Goal: Task Accomplishment & Management: Complete application form

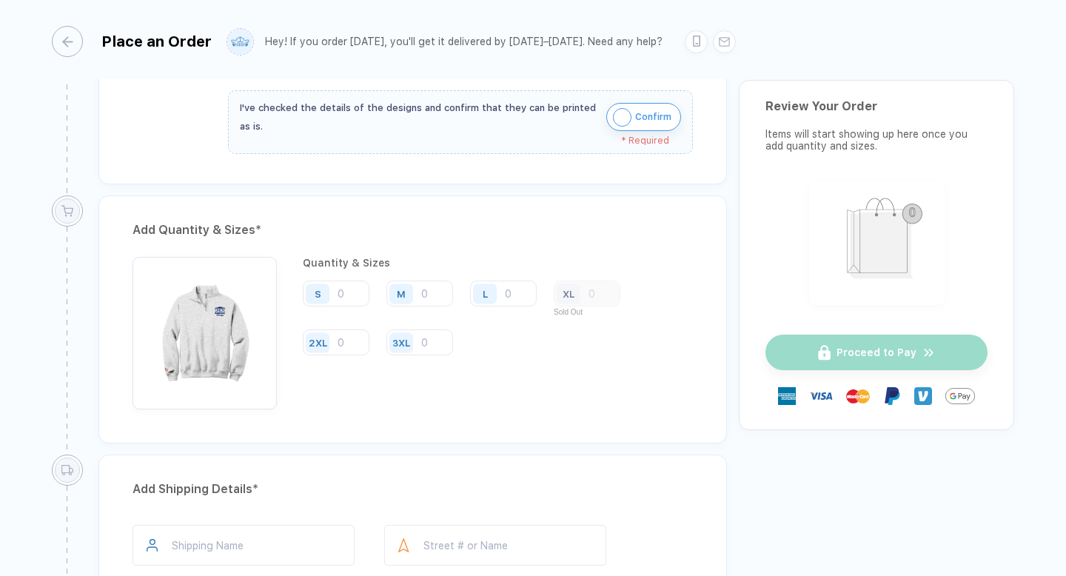
scroll to position [518, 0]
click at [603, 292] on div "XL" at bounding box center [587, 293] width 67 height 26
click at [576, 298] on div "XL" at bounding box center [569, 293] width 24 height 20
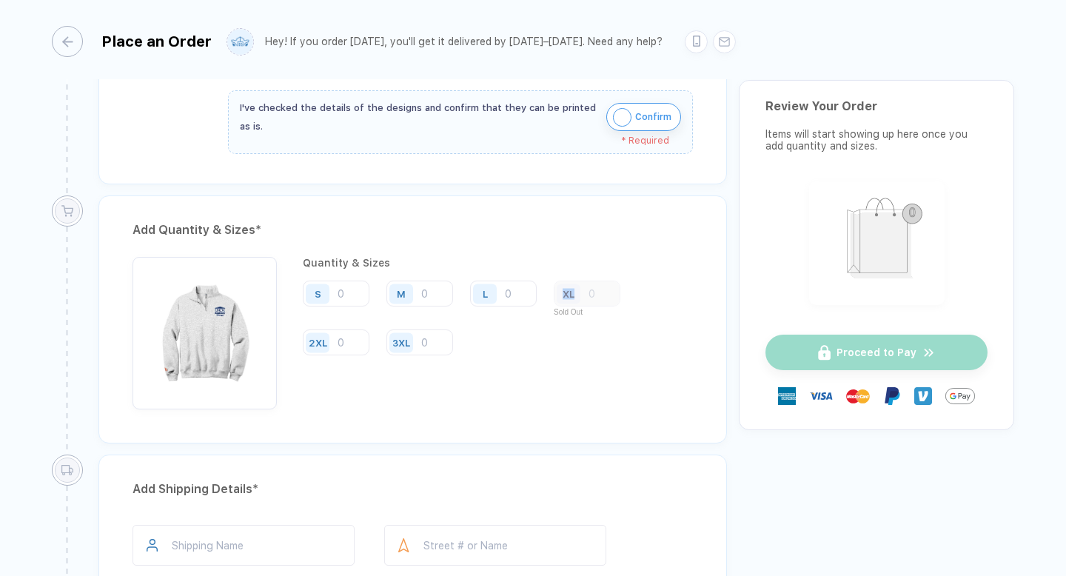
click at [576, 298] on div "XL" at bounding box center [569, 293] width 24 height 20
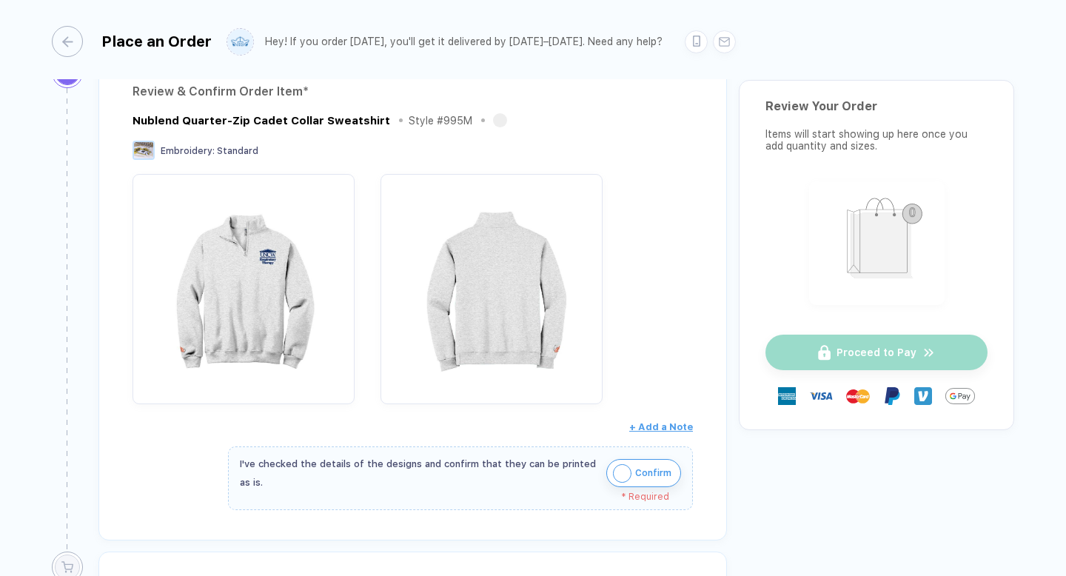
scroll to position [0, 0]
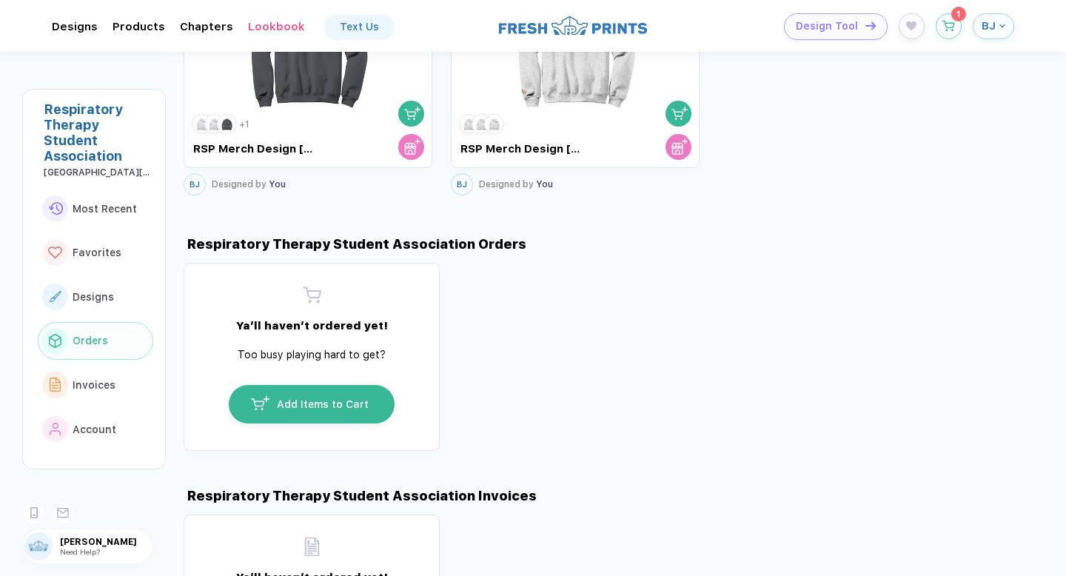
scroll to position [1550, 0]
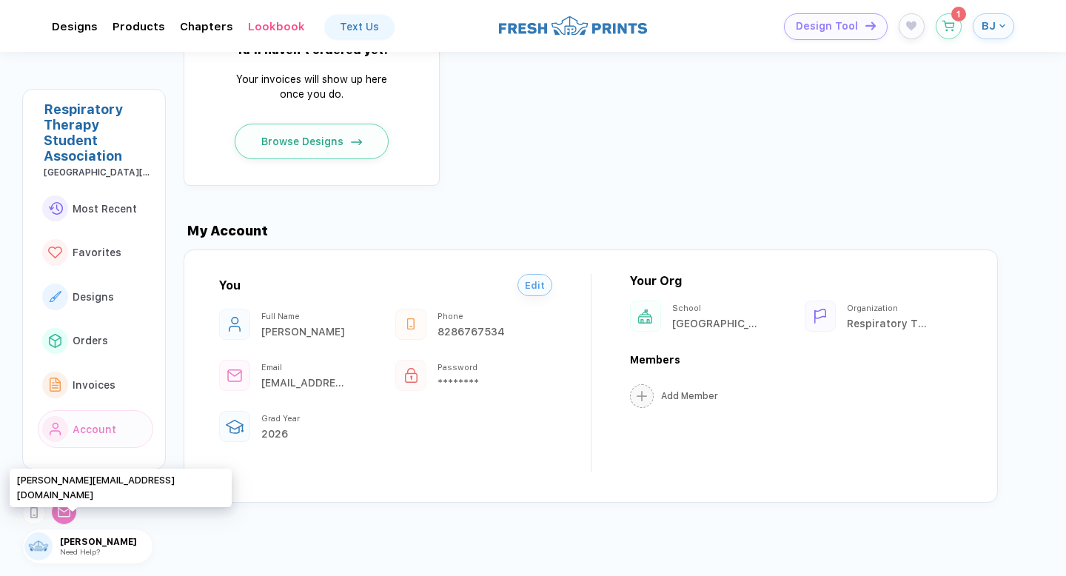
click at [72, 518] on div at bounding box center [64, 512] width 26 height 26
click at [56, 514] on div at bounding box center [64, 512] width 26 height 26
click at [90, 484] on div "[PERSON_NAME][EMAIL_ADDRESS][DOMAIN_NAME]" at bounding box center [121, 487] width 222 height 39
click at [62, 512] on icon at bounding box center [64, 511] width 13 height 10
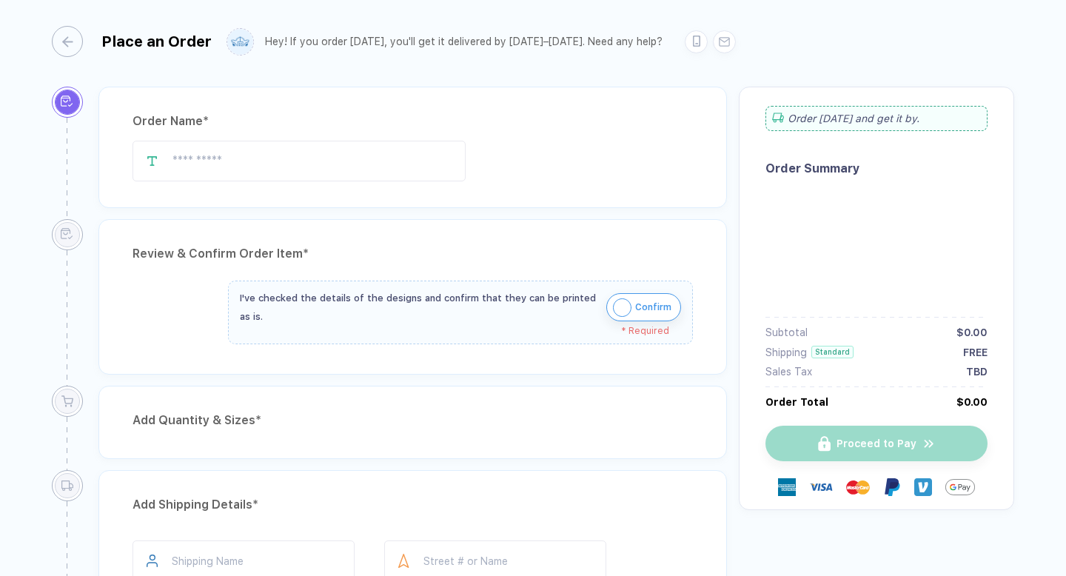
type input "**********"
